Goal: Obtain resource: Obtain resource

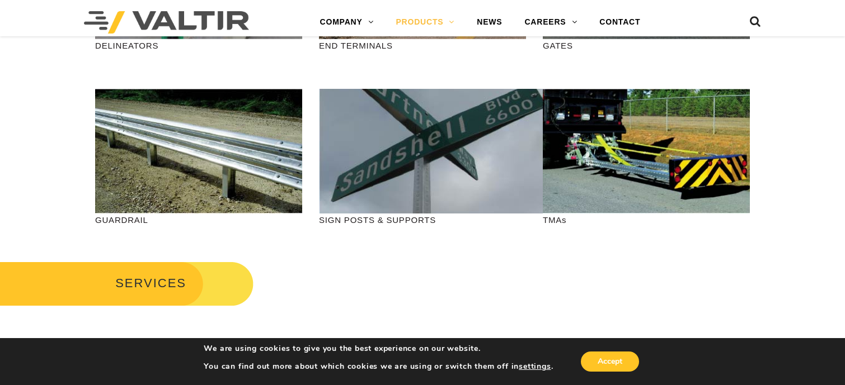
scroll to position [398, 0]
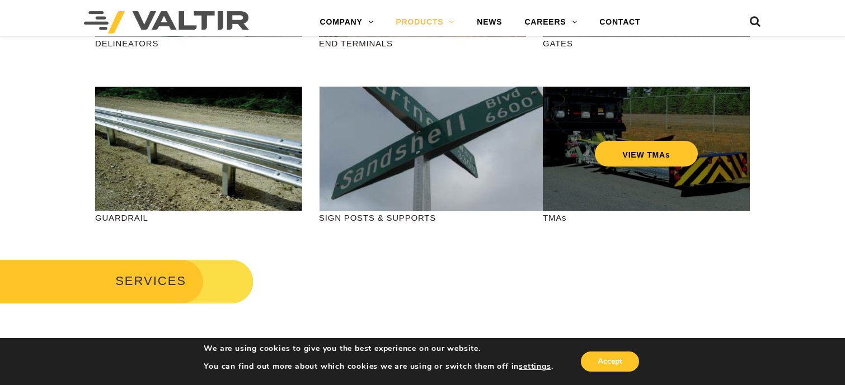
click at [670, 134] on div "VIEW TMAs" at bounding box center [646, 130] width 162 height 37
click at [660, 161] on link "VIEW TMAs" at bounding box center [647, 154] width 104 height 26
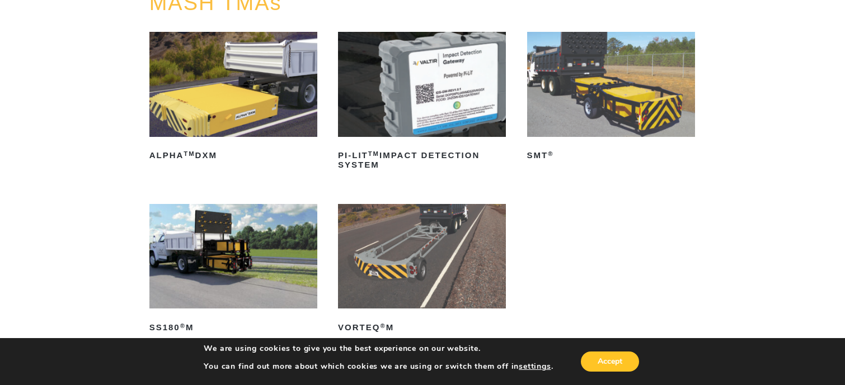
scroll to position [153, 0]
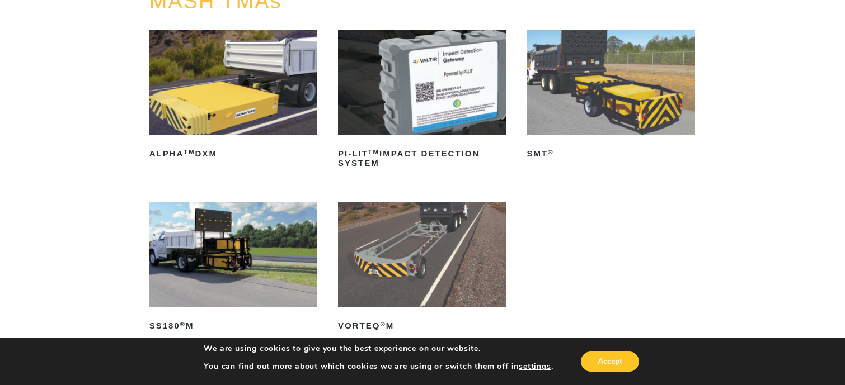
click at [627, 90] on img at bounding box center [611, 82] width 168 height 105
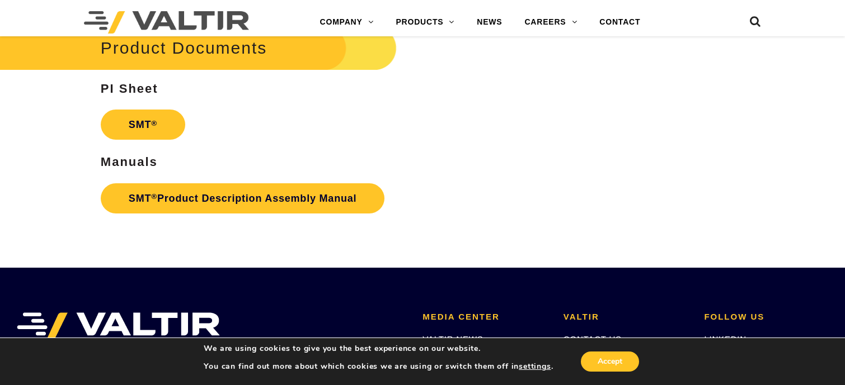
scroll to position [2768, 0]
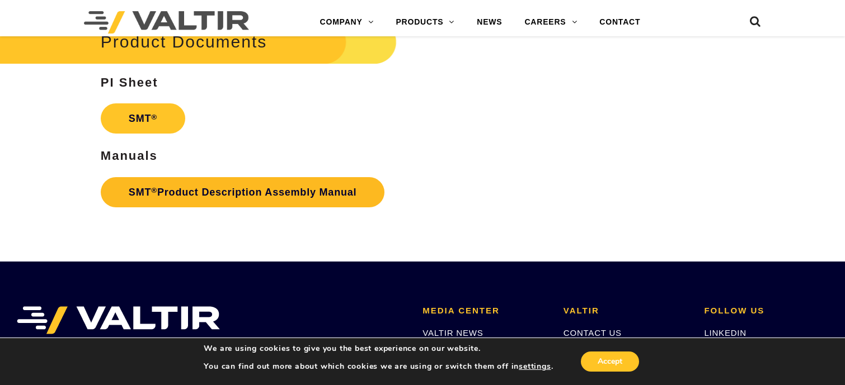
click at [279, 192] on link "SMT ® Product Description Assembly Manual" at bounding box center [243, 192] width 284 height 30
